Goal: Navigation & Orientation: Find specific page/section

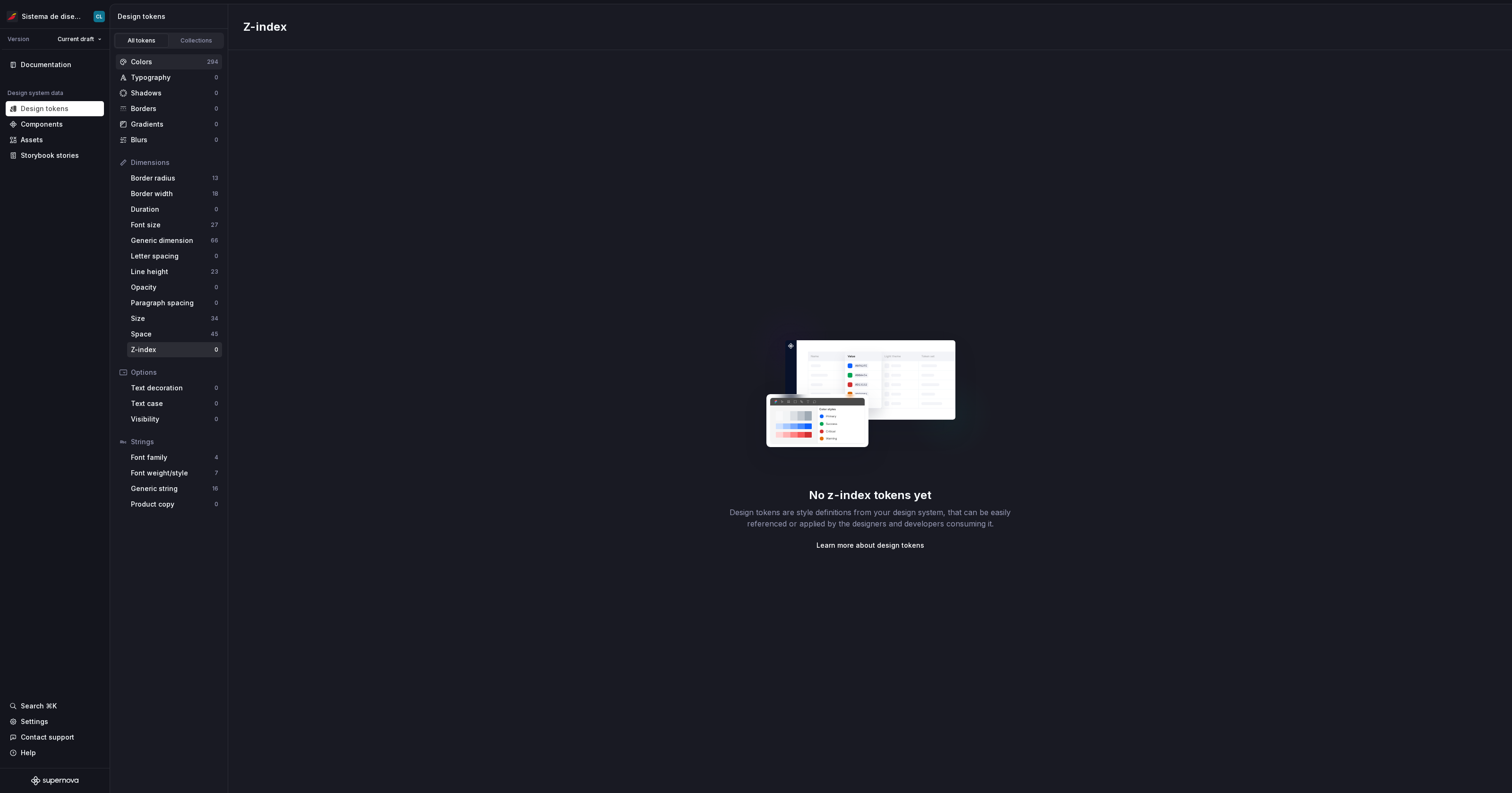
click at [191, 64] on div "Colors" at bounding box center [169, 62] width 76 height 9
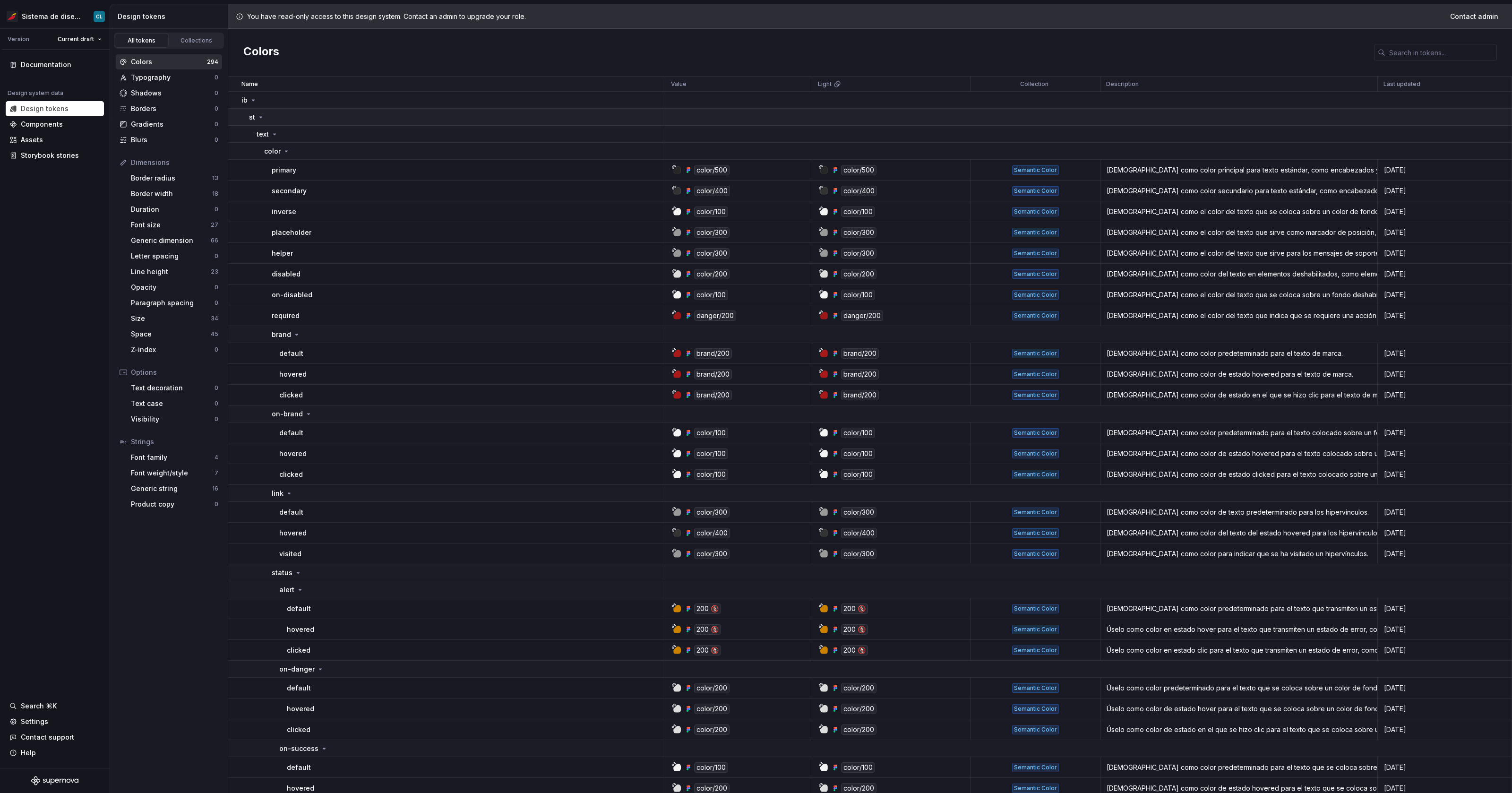
click at [251, 115] on p "st" at bounding box center [251, 117] width 6 height 9
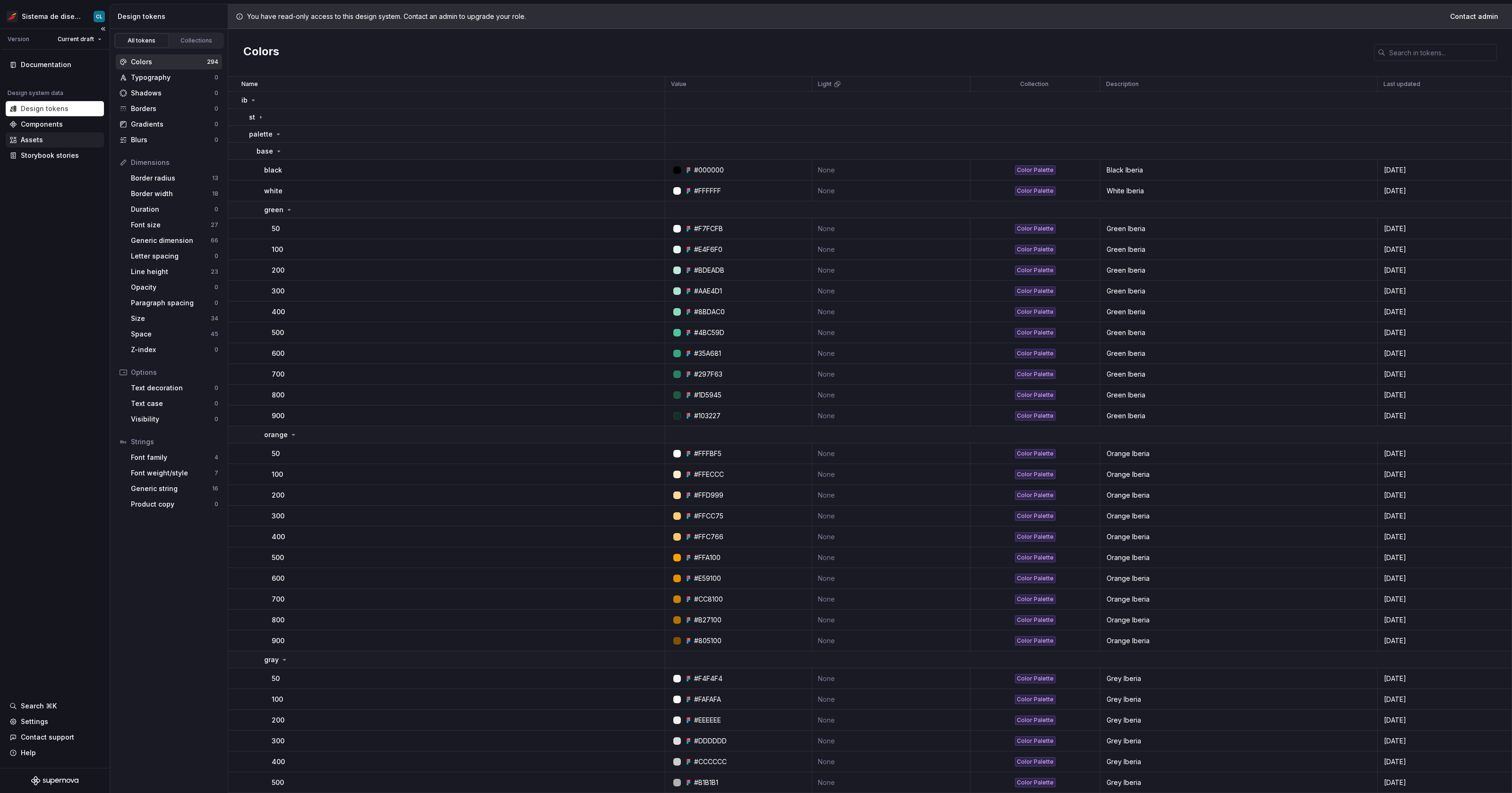
click at [47, 143] on div "Assets" at bounding box center [55, 140] width 91 height 9
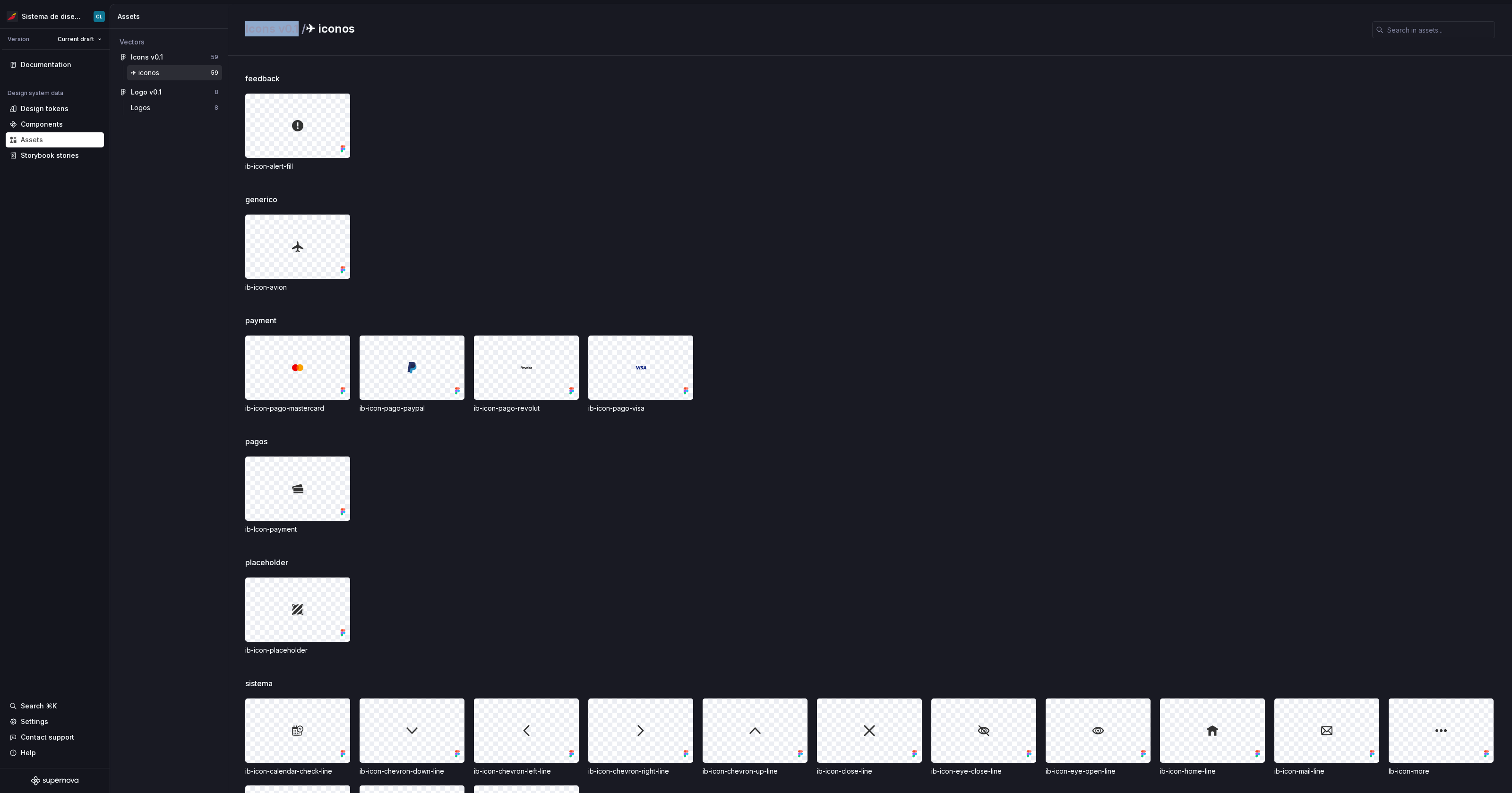
drag, startPoint x: 245, startPoint y: 30, endPoint x: 300, endPoint y: 28, distance: 55.0
click at [300, 28] on span "Icons v0.1 /" at bounding box center [276, 29] width 60 height 13
click at [302, 28] on span "Icons v0.1 /" at bounding box center [276, 29] width 60 height 13
drag, startPoint x: 294, startPoint y: 28, endPoint x: 236, endPoint y: 29, distance: 58.0
click at [236, 29] on div "Icons v0.1 / ✈︎ iconos" at bounding box center [870, 29] width 1284 height 51
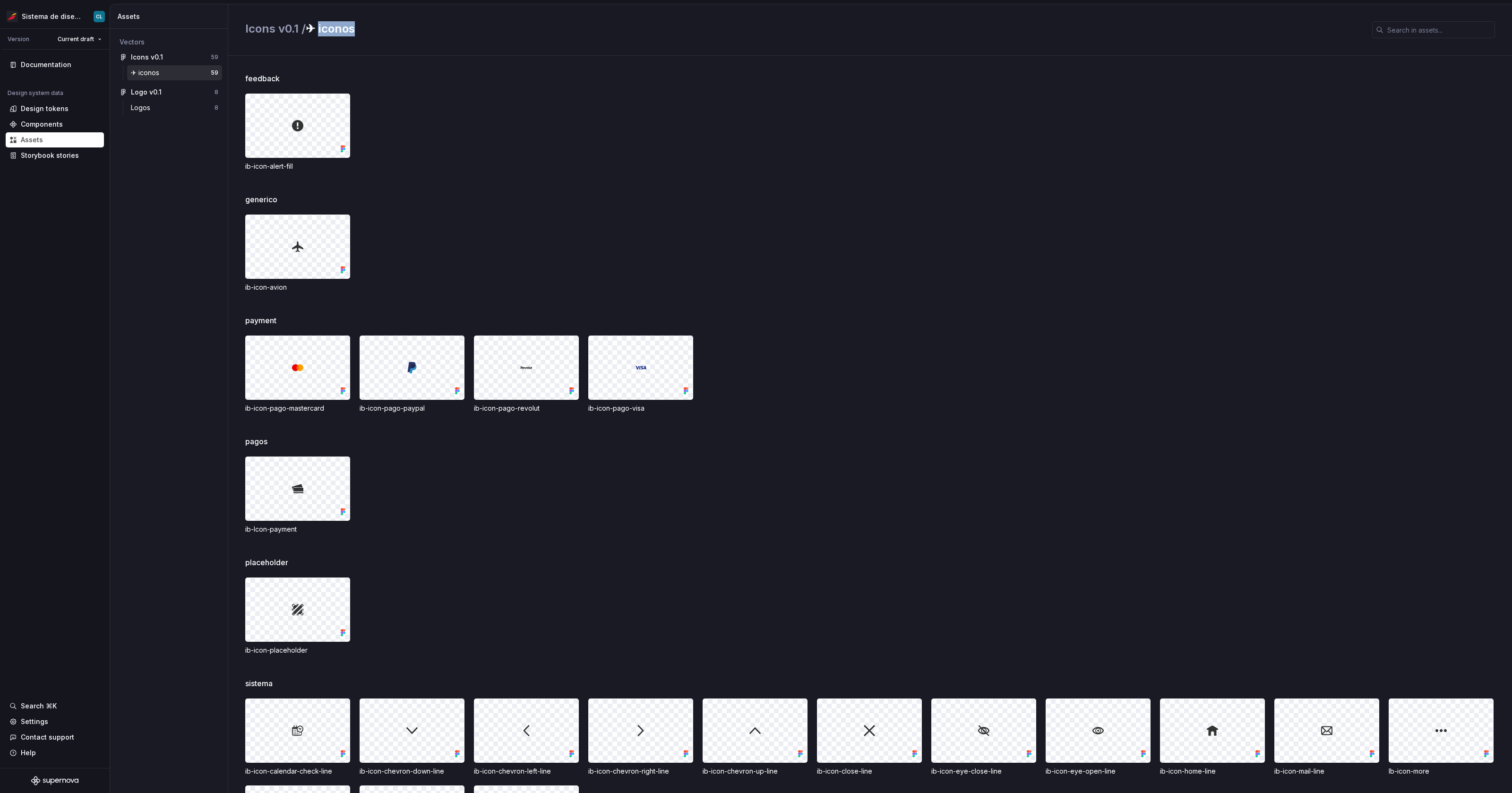
drag, startPoint x: 318, startPoint y: 31, endPoint x: 354, endPoint y: 30, distance: 36.0
click at [354, 30] on h2 "Icons v0.1 / ✈︎ iconos" at bounding box center [803, 29] width 1115 height 15
click at [360, 29] on h2 "Icons v0.1 / ✈︎ iconos" at bounding box center [803, 29] width 1115 height 15
drag, startPoint x: 310, startPoint y: 30, endPoint x: 318, endPoint y: 31, distance: 8.1
click at [318, 31] on h2 "Icons v0.1 / ✈︎ iconos" at bounding box center [803, 29] width 1115 height 15
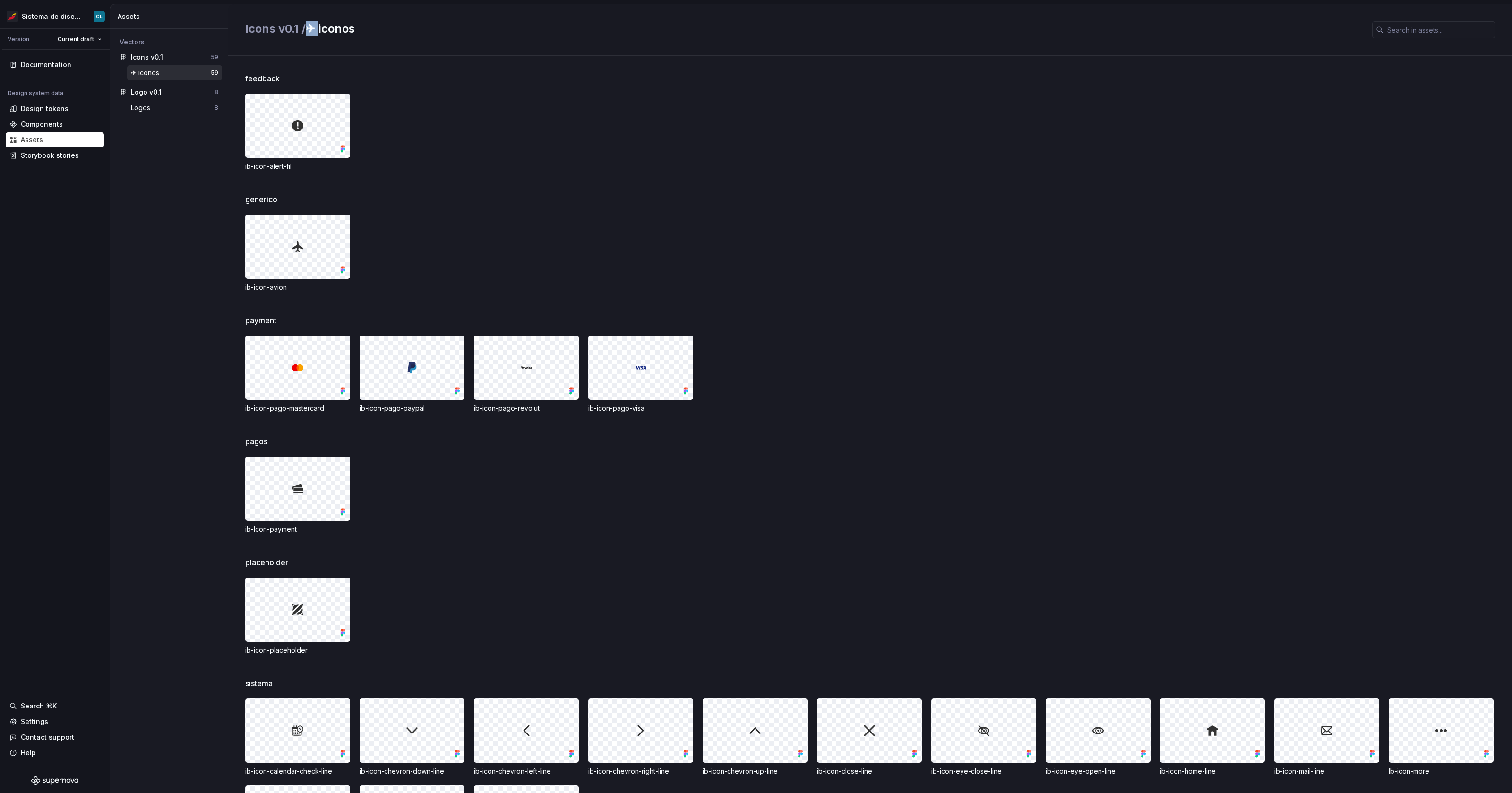
click at [312, 30] on h2 "Icons v0.1 / ✈︎ iconos" at bounding box center [803, 29] width 1115 height 15
drag, startPoint x: 318, startPoint y: 29, endPoint x: 352, endPoint y: 31, distance: 34.1
click at [350, 32] on h2 "Icons v0.1 / ✈︎ iconos" at bounding box center [803, 29] width 1115 height 15
drag, startPoint x: 355, startPoint y: 31, endPoint x: 320, endPoint y: 32, distance: 35.0
click at [320, 32] on h2 "Icons v0.1 / ✈︎ iconos" at bounding box center [803, 29] width 1115 height 15
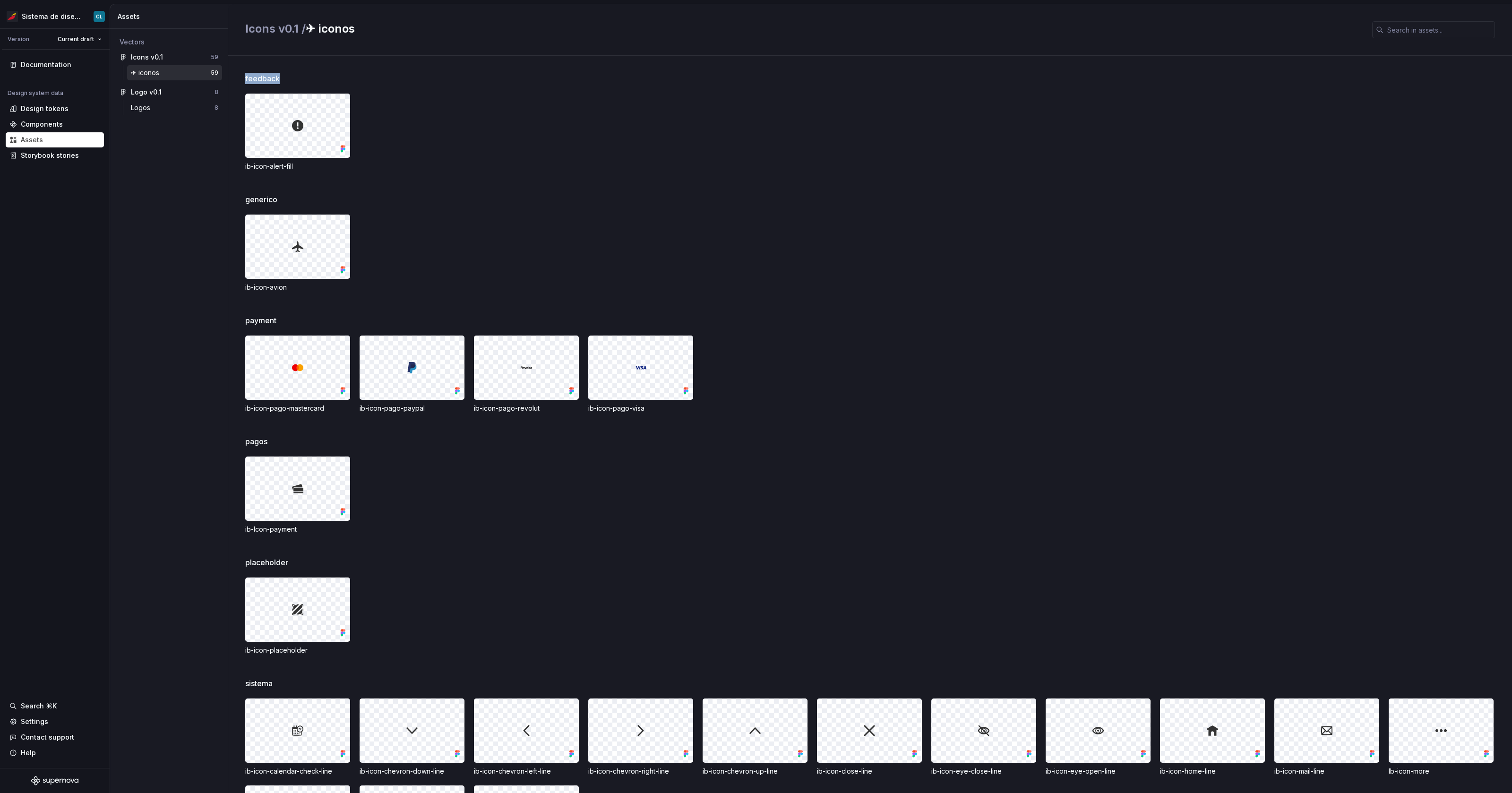
drag, startPoint x: 247, startPoint y: 80, endPoint x: 291, endPoint y: 75, distance: 44.3
click at [291, 75] on div "feedback ib-icon-alert-fill generico ib-icon-avion payment ib-icon-pago-masterc…" at bounding box center [870, 424] width 1284 height 737
click at [139, 108] on div "Logos" at bounding box center [142, 108] width 23 height 9
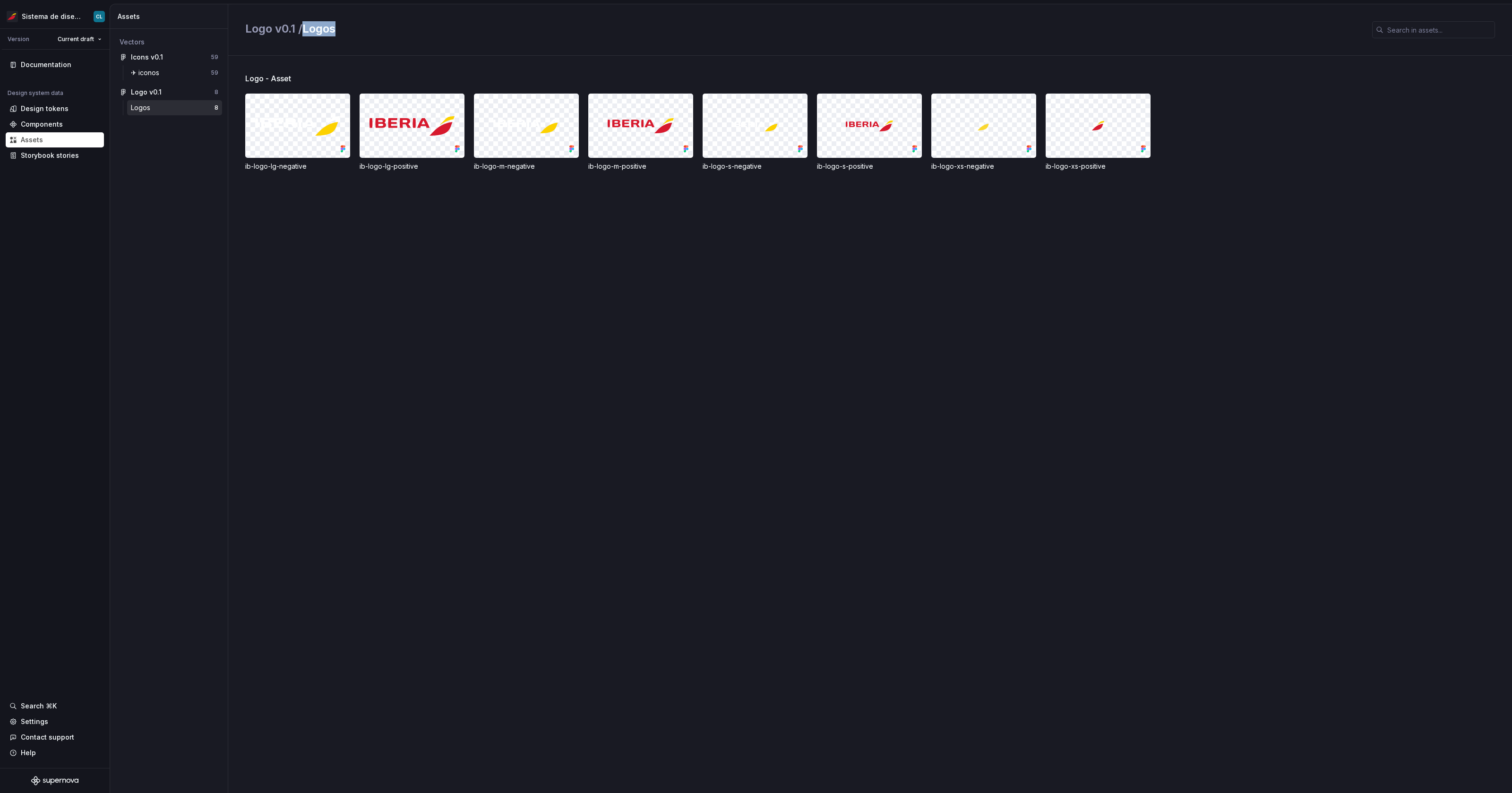
drag, startPoint x: 306, startPoint y: 31, endPoint x: 346, endPoint y: 31, distance: 40.0
click at [346, 31] on h2 "Logo v0.1 / Logos" at bounding box center [803, 29] width 1115 height 15
drag, startPoint x: 246, startPoint y: 80, endPoint x: 304, endPoint y: 76, distance: 58.1
click at [304, 76] on div "Logo - Asset" at bounding box center [879, 78] width 1267 height 11
drag, startPoint x: 313, startPoint y: 30, endPoint x: 340, endPoint y: 31, distance: 27.0
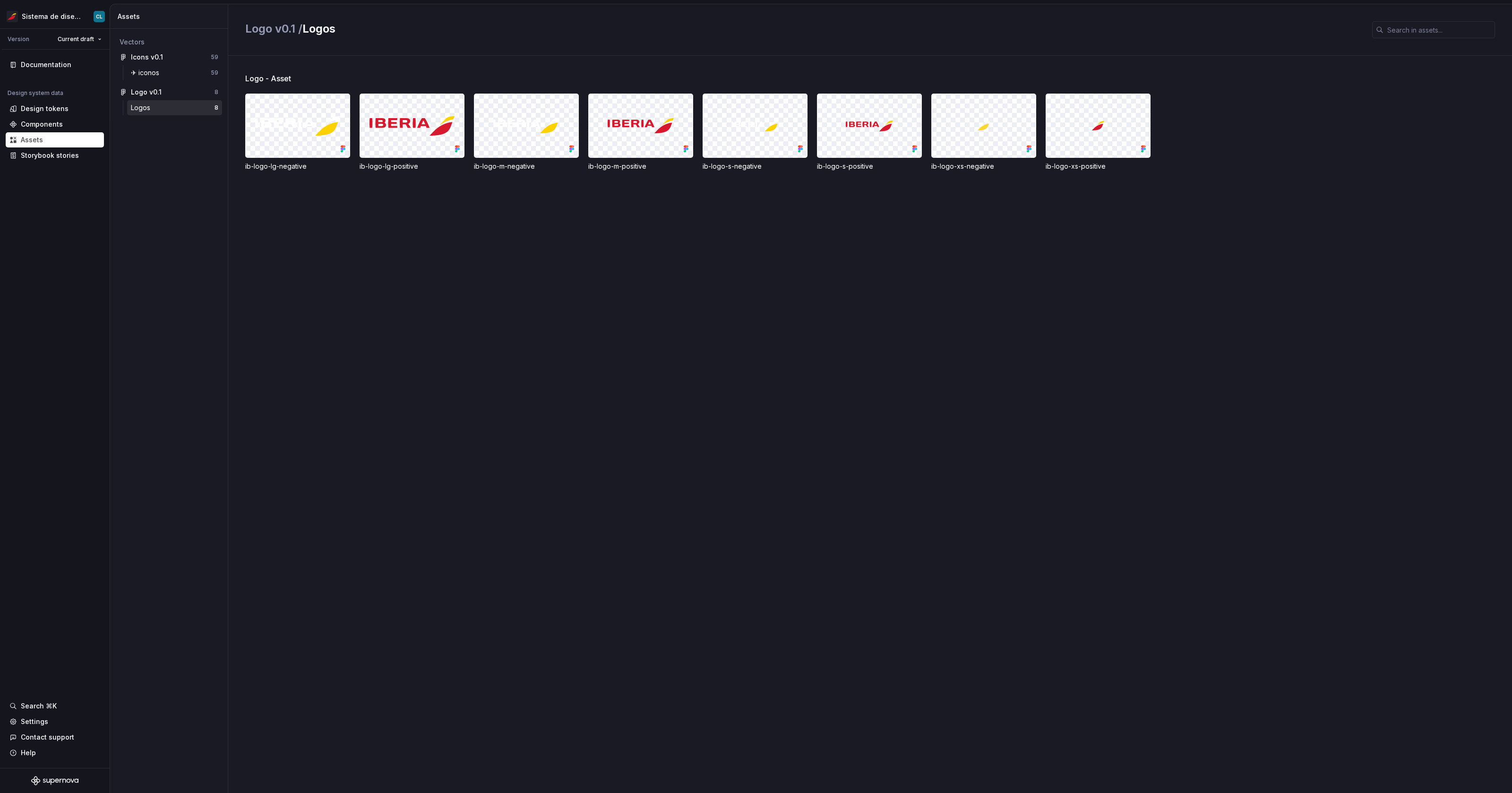
click at [340, 31] on h2 "Logo v0.1 / Logos" at bounding box center [803, 29] width 1115 height 15
drag, startPoint x: 288, startPoint y: 80, endPoint x: 243, endPoint y: 78, distance: 45.0
click at [243, 78] on div "Logo - Asset ib-logo-lg-negative ib-logo-lg-positive ib-logo-m-negative ib-logo…" at bounding box center [870, 424] width 1284 height 737
click at [299, 78] on div "Logo - Asset" at bounding box center [879, 78] width 1267 height 11
click at [163, 74] on div "✈︎ iconos" at bounding box center [171, 73] width 80 height 9
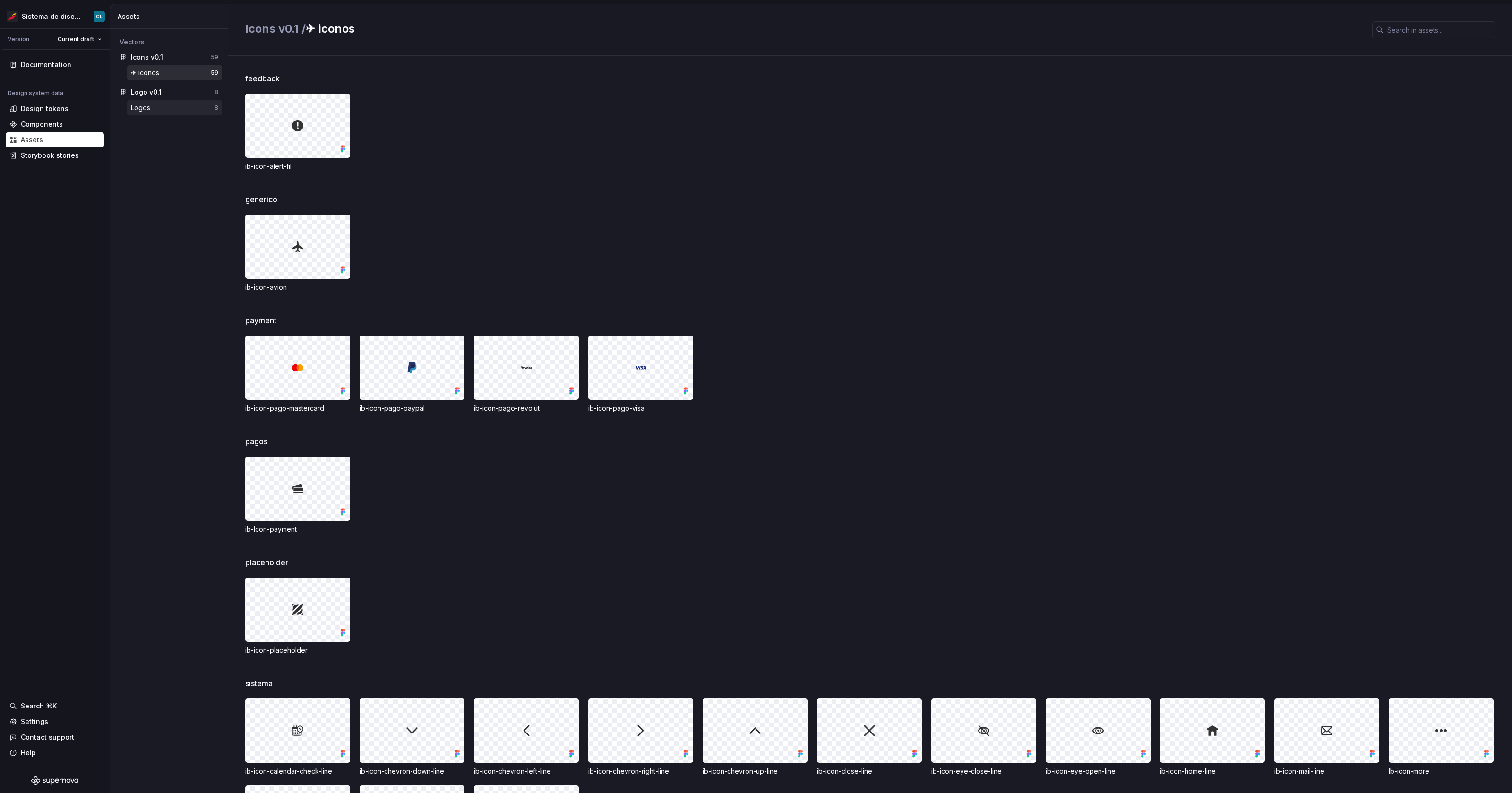
click at [146, 107] on div "Logos" at bounding box center [142, 108] width 23 height 9
